Goal: Information Seeking & Learning: Learn about a topic

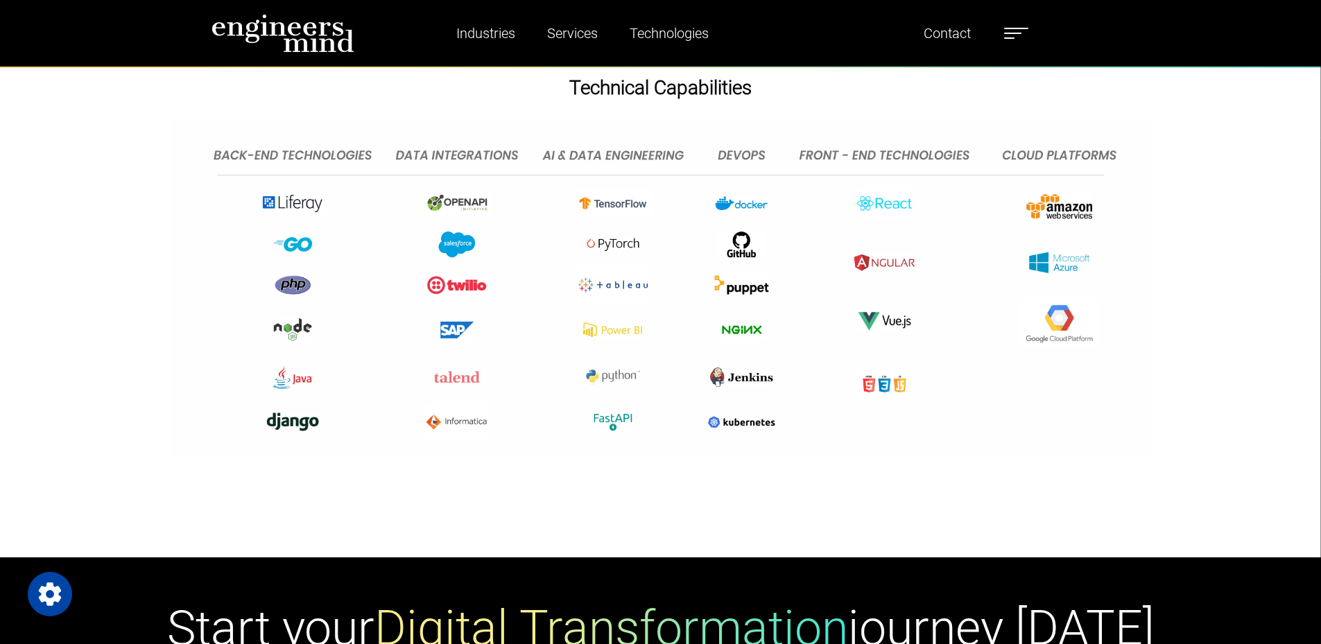
scroll to position [3745, 0]
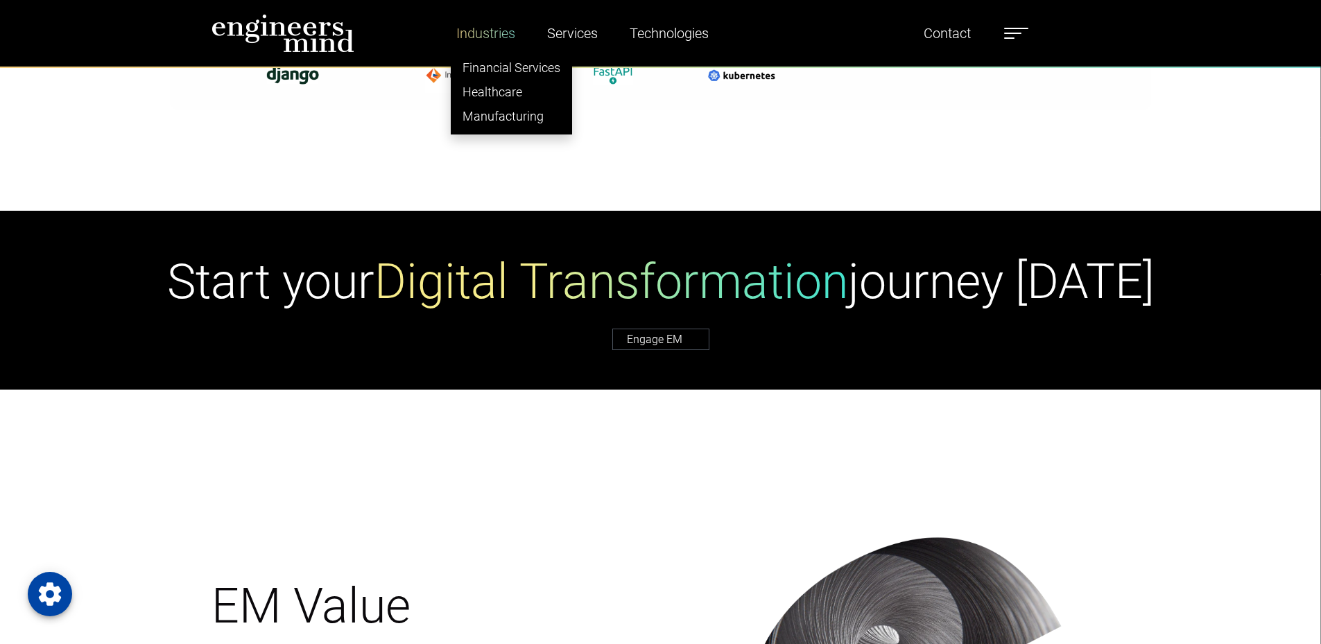
click at [497, 31] on link "Industries" at bounding box center [486, 33] width 70 height 32
click at [502, 69] on link "Financial Services" at bounding box center [511, 67] width 120 height 24
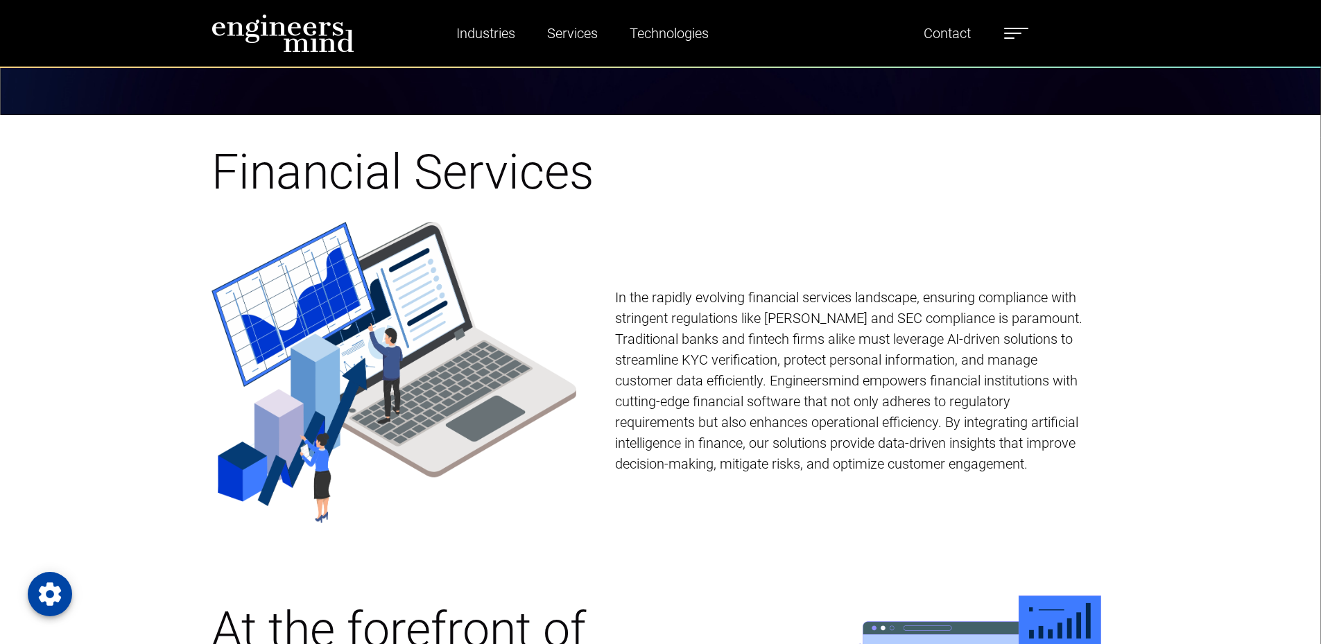
scroll to position [763, 0]
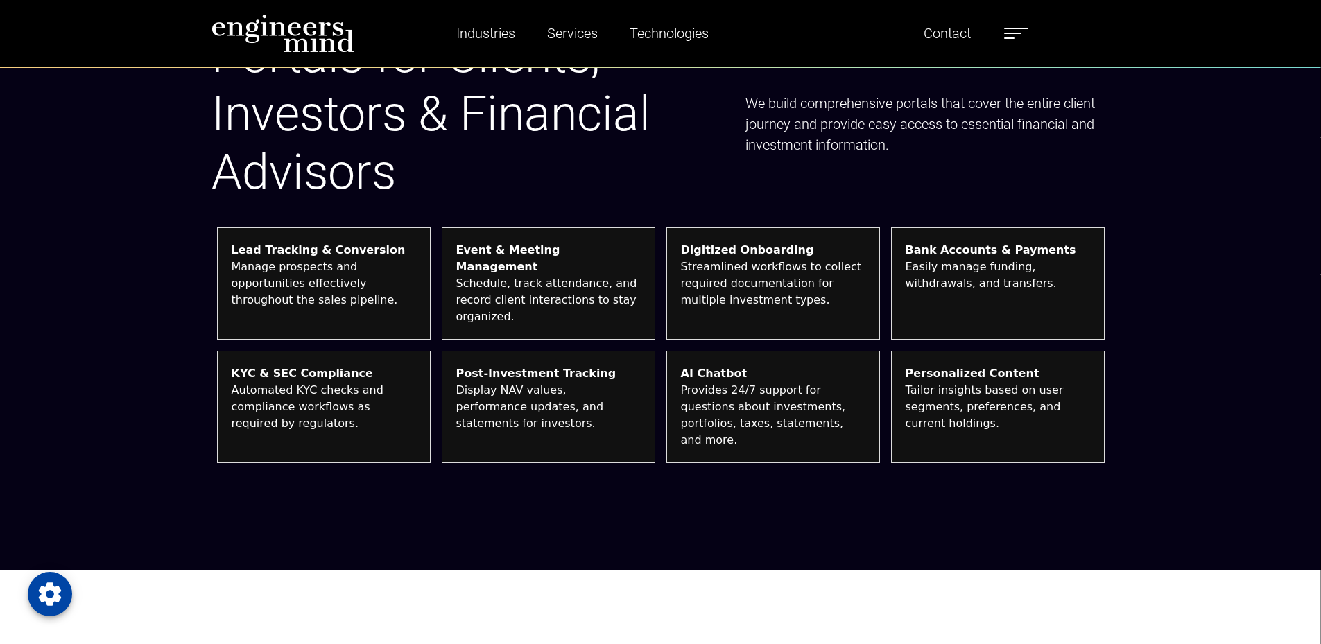
scroll to position [1526, 0]
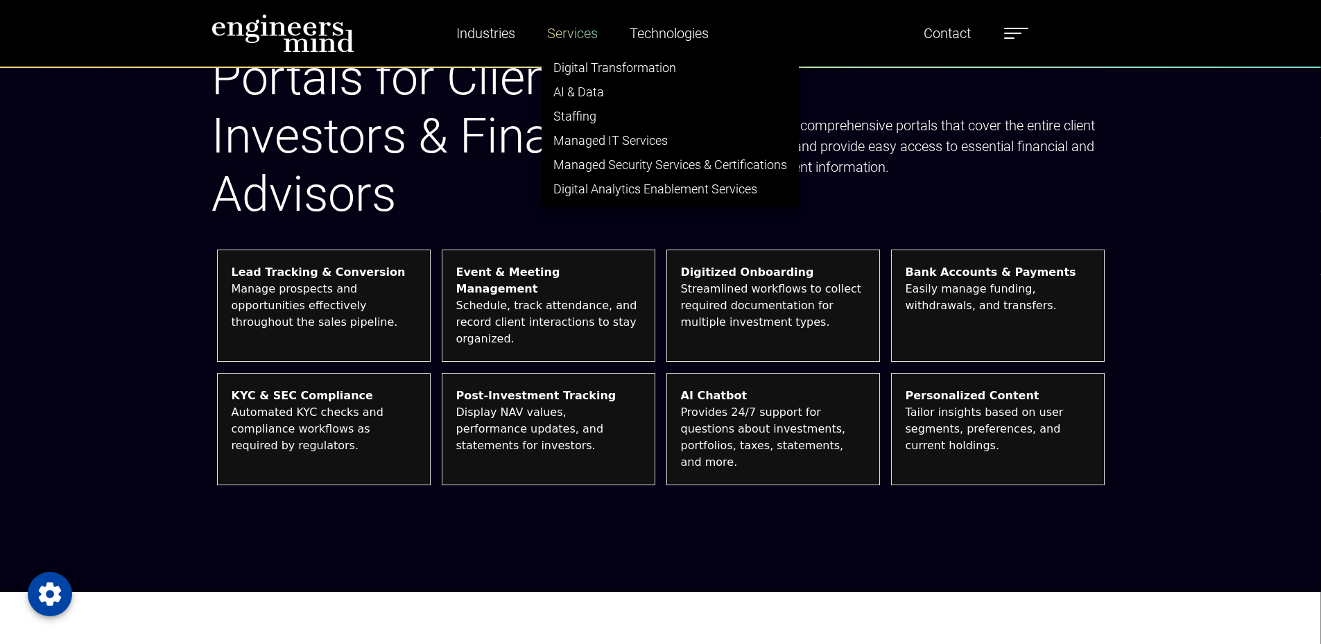
click at [565, 30] on link "Services" at bounding box center [573, 33] width 62 height 32
click at [580, 64] on link "Digital Transformation" at bounding box center [670, 67] width 256 height 24
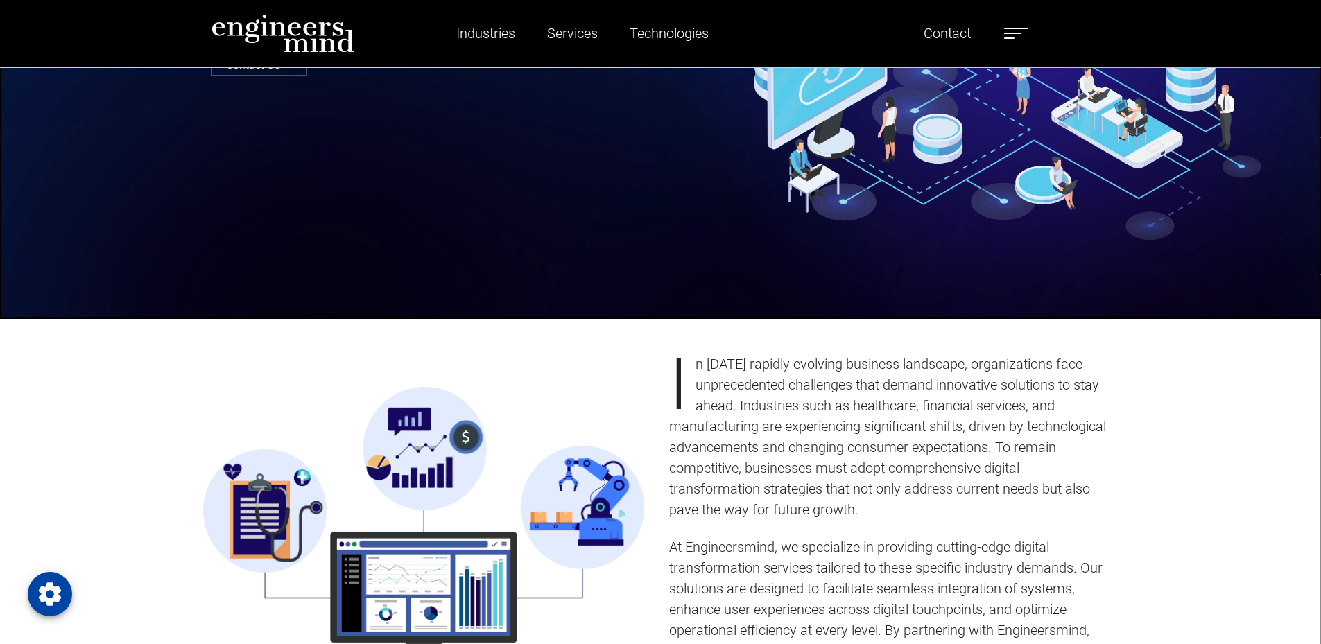
scroll to position [419, 0]
